Goal: Complete application form

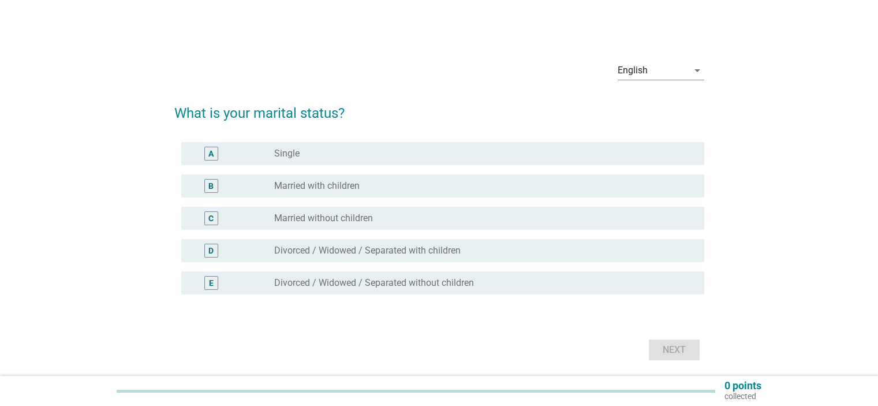
click at [318, 185] on label "Married with children" at bounding box center [316, 186] width 85 height 12
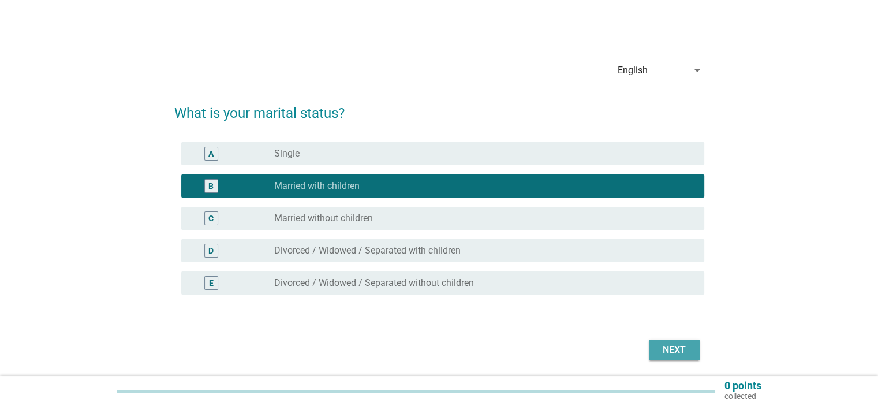
click at [675, 347] on div "Next" at bounding box center [674, 350] width 32 height 14
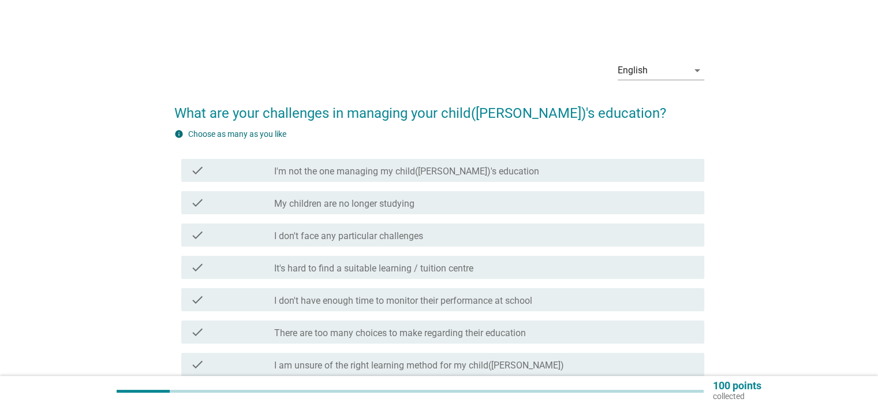
click at [418, 311] on div "check check_box_outline_blank I don't have enough time to monitor their perform…" at bounding box center [439, 300] width 530 height 32
click at [396, 265] on label "It's hard to find a suitable learning / tuition centre" at bounding box center [373, 269] width 199 height 12
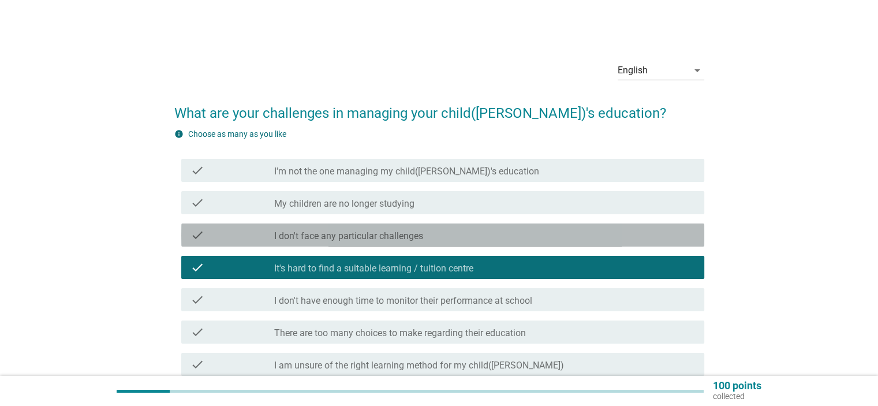
click at [384, 237] on label "I don't face any particular challenges" at bounding box center [348, 236] width 149 height 12
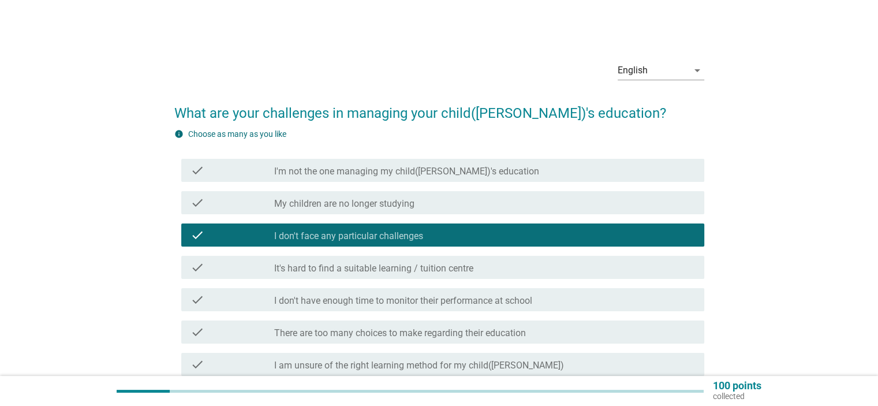
click at [383, 207] on label "My children are no longer studying" at bounding box center [344, 204] width 140 height 12
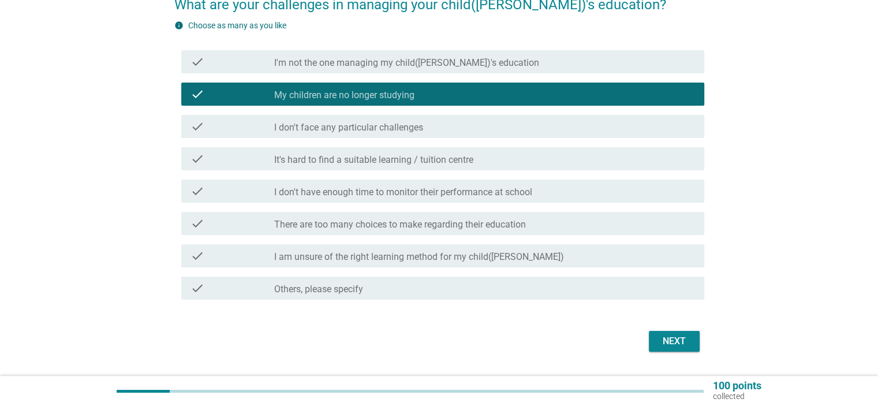
scroll to position [115, 0]
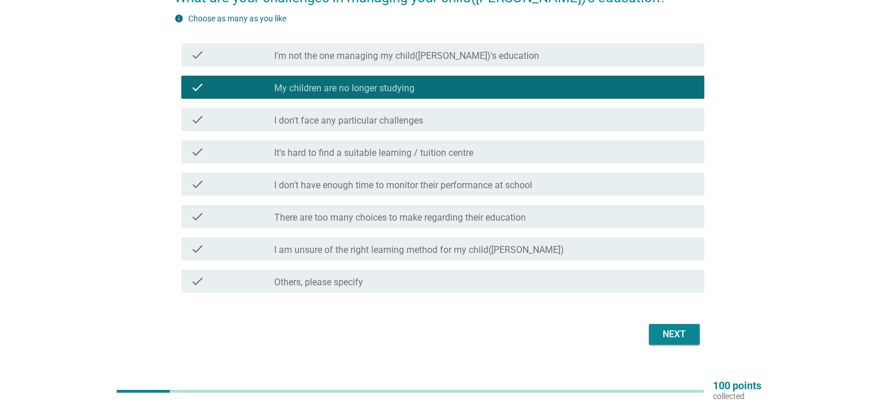
click at [668, 337] on div "Next" at bounding box center [674, 334] width 32 height 14
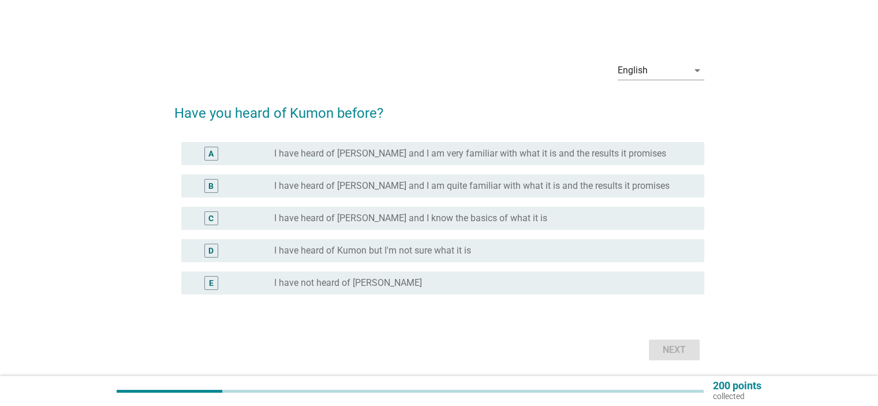
click at [314, 190] on label "I have heard of [PERSON_NAME] and I am quite familiar with what it is and the r…" at bounding box center [472, 186] width 396 height 12
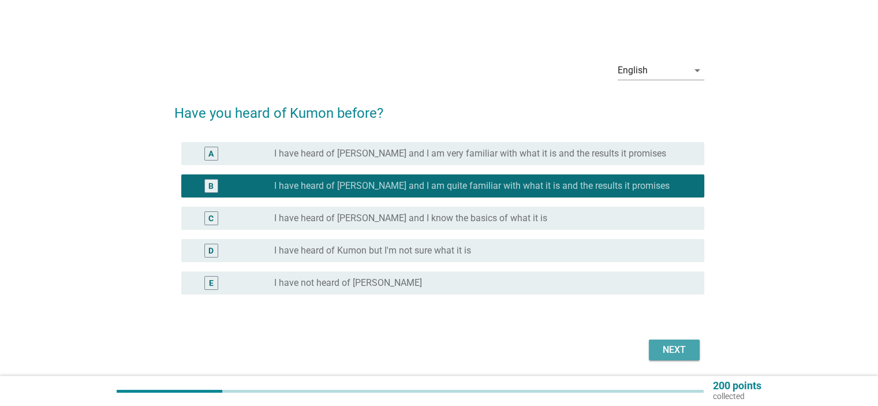
click at [683, 358] on button "Next" at bounding box center [674, 350] width 51 height 21
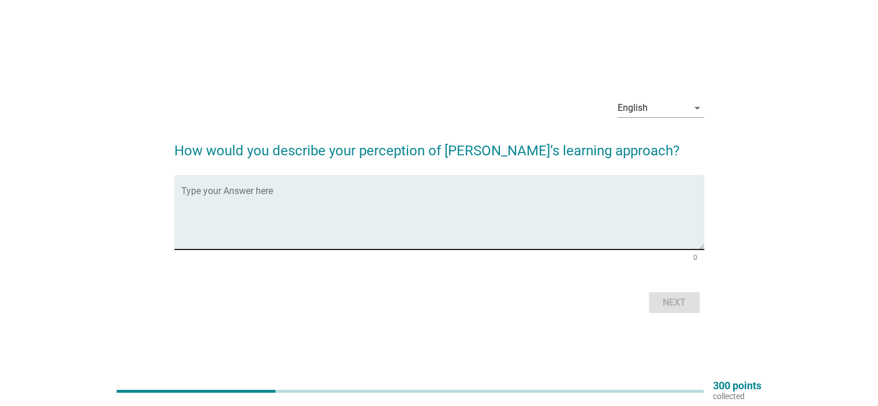
click at [317, 234] on textarea "Type your Answer here" at bounding box center [442, 219] width 523 height 61
type textarea "baik"
click at [661, 310] on button "Next" at bounding box center [674, 302] width 51 height 21
